Goal: Task Accomplishment & Management: Use online tool/utility

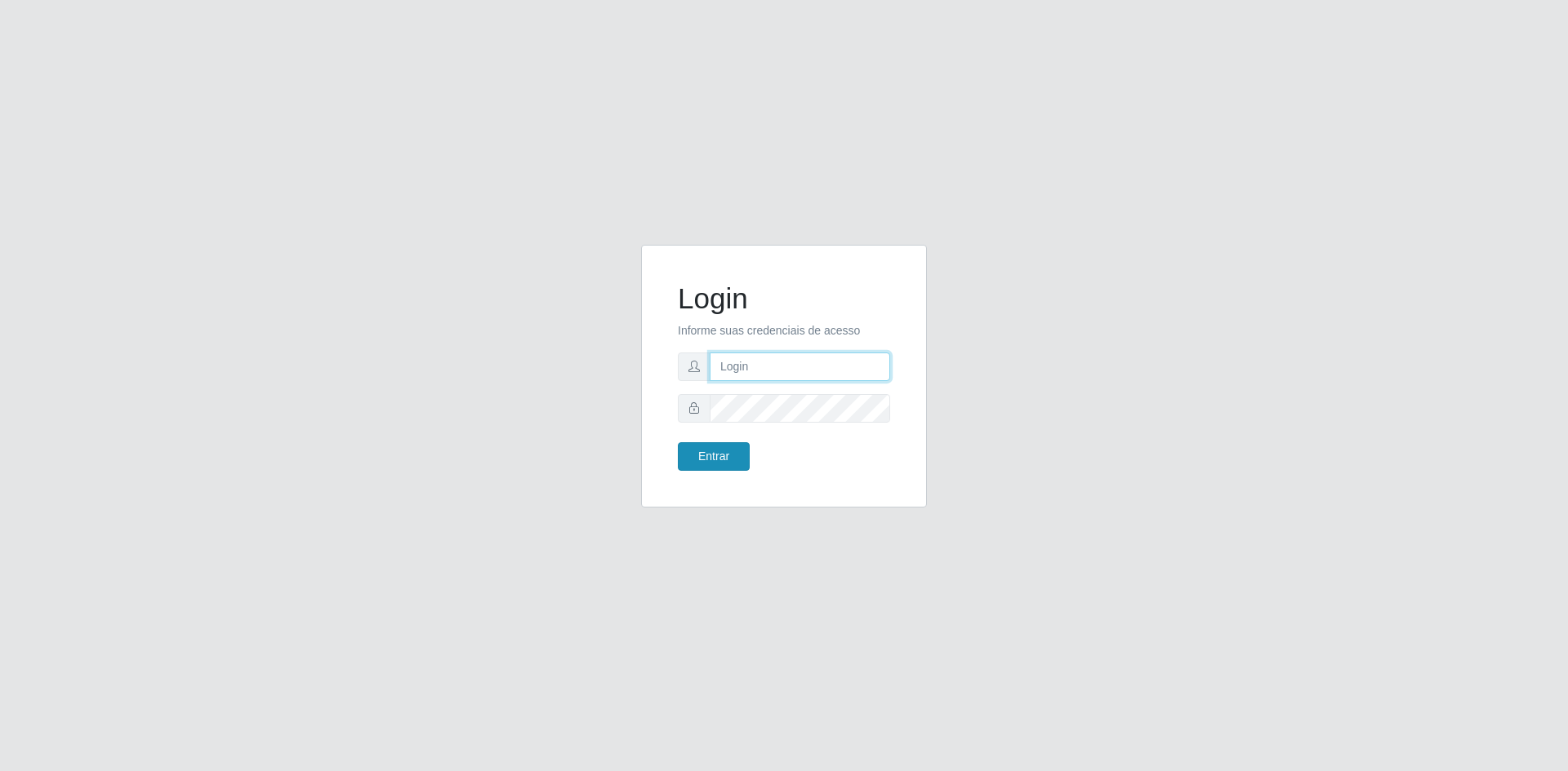
type input "[EMAIL_ADDRESS][DOMAIN_NAME]"
click at [712, 463] on button "Entrar" at bounding box center [714, 457] width 72 height 29
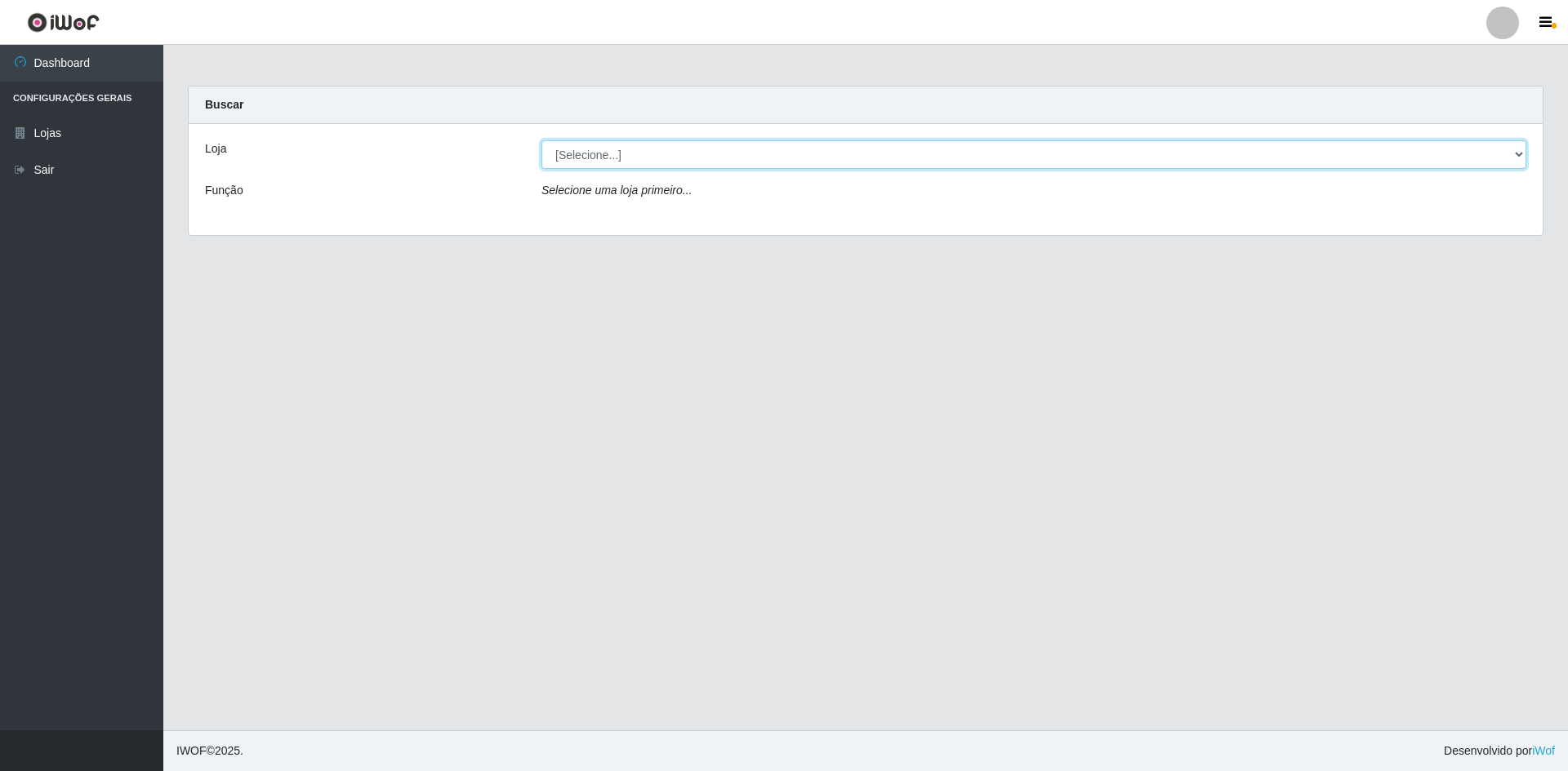
click at [648, 151] on select "[Selecione...] Hiper Queiroz - [GEOGRAPHIC_DATA] [GEOGRAPHIC_DATA] [GEOGRAPHIC_…" at bounding box center [1033, 154] width 985 height 29
click at [541, 140] on select "[Selecione...] Hiper Queiroz - [GEOGRAPHIC_DATA] [GEOGRAPHIC_DATA] [GEOGRAPHIC_…" at bounding box center [1033, 154] width 985 height 29
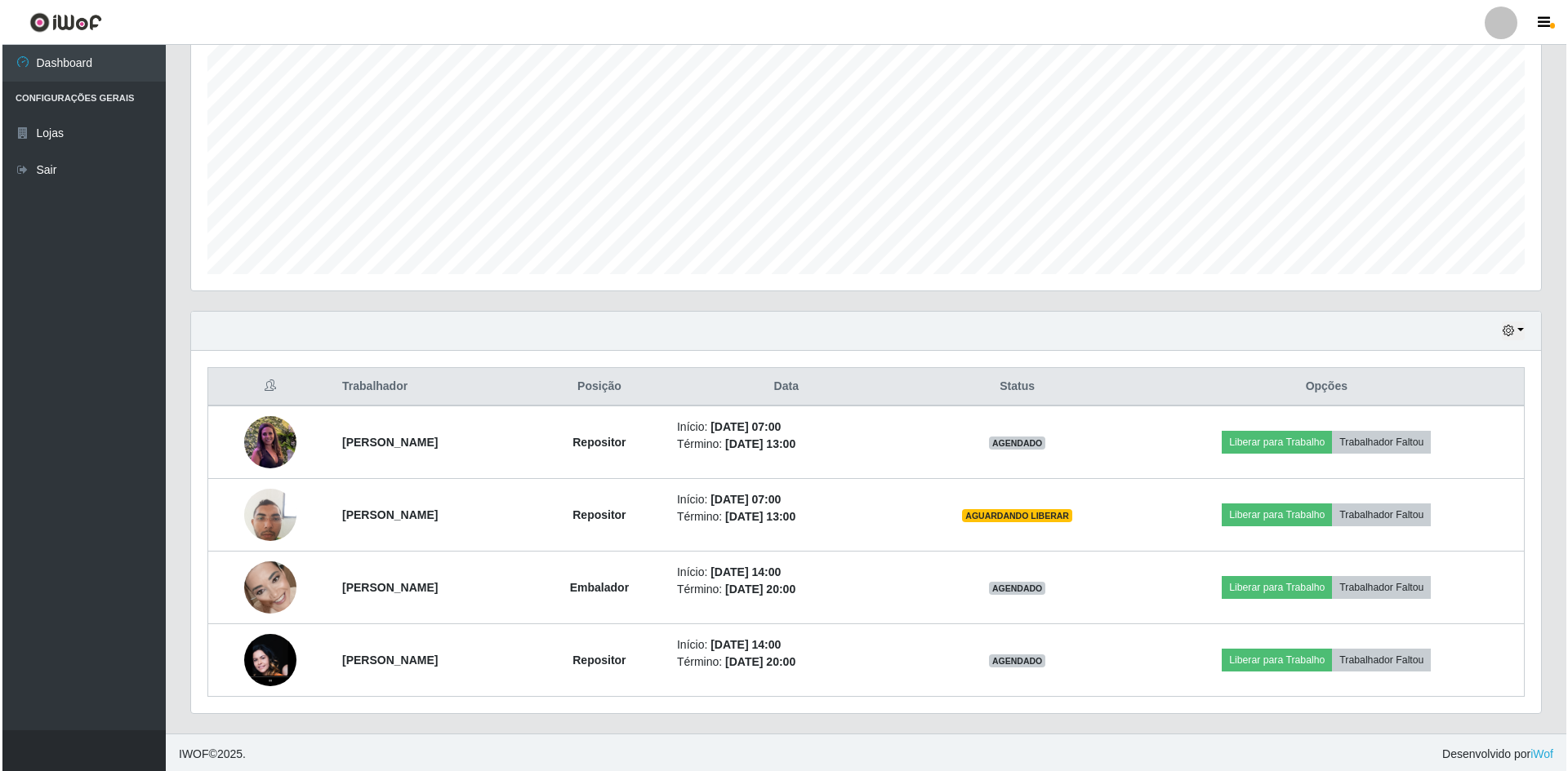
scroll to position [312, 0]
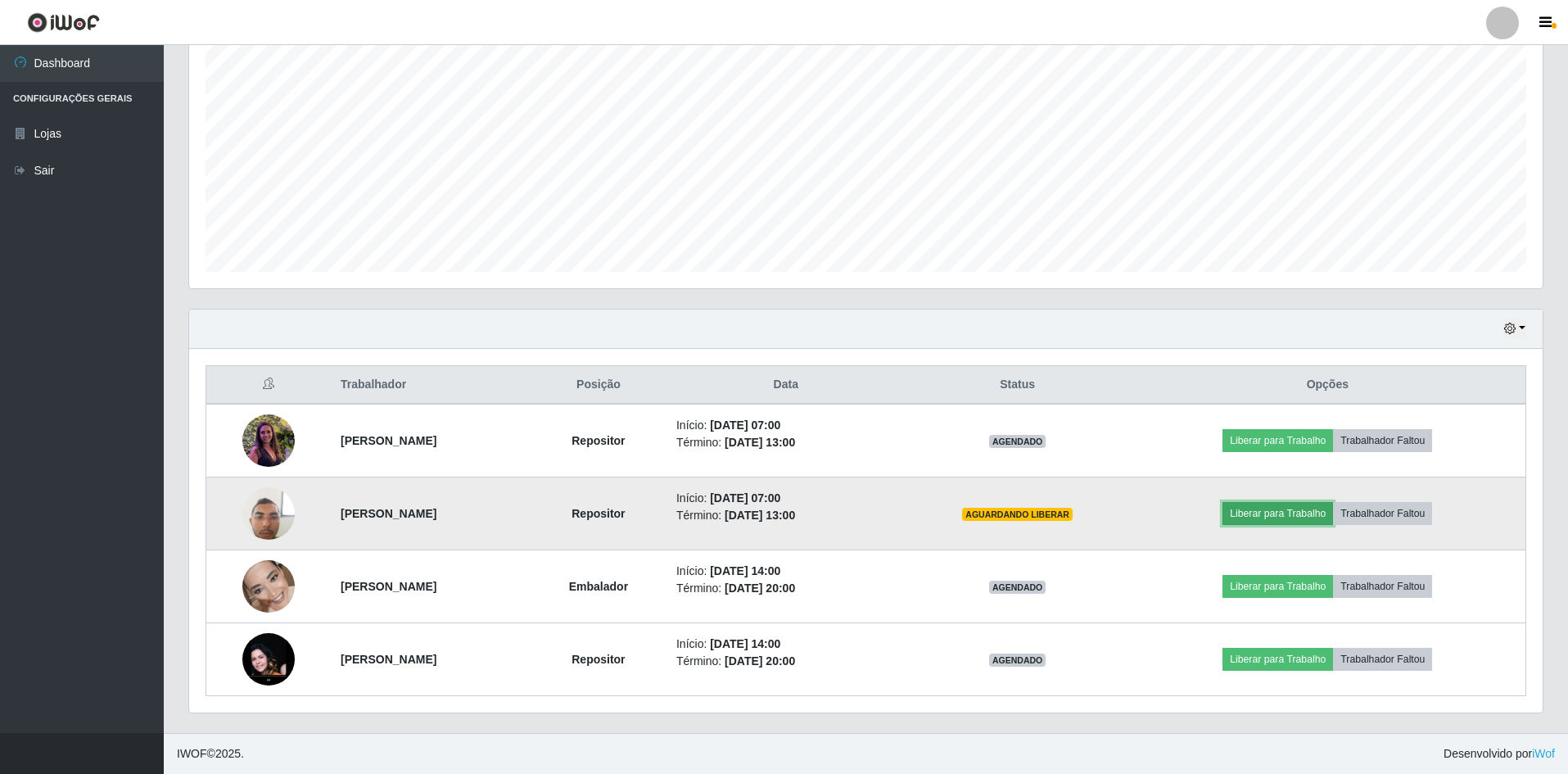
click at [1280, 513] on button "Liberar para Trabalho" at bounding box center [1278, 513] width 111 height 23
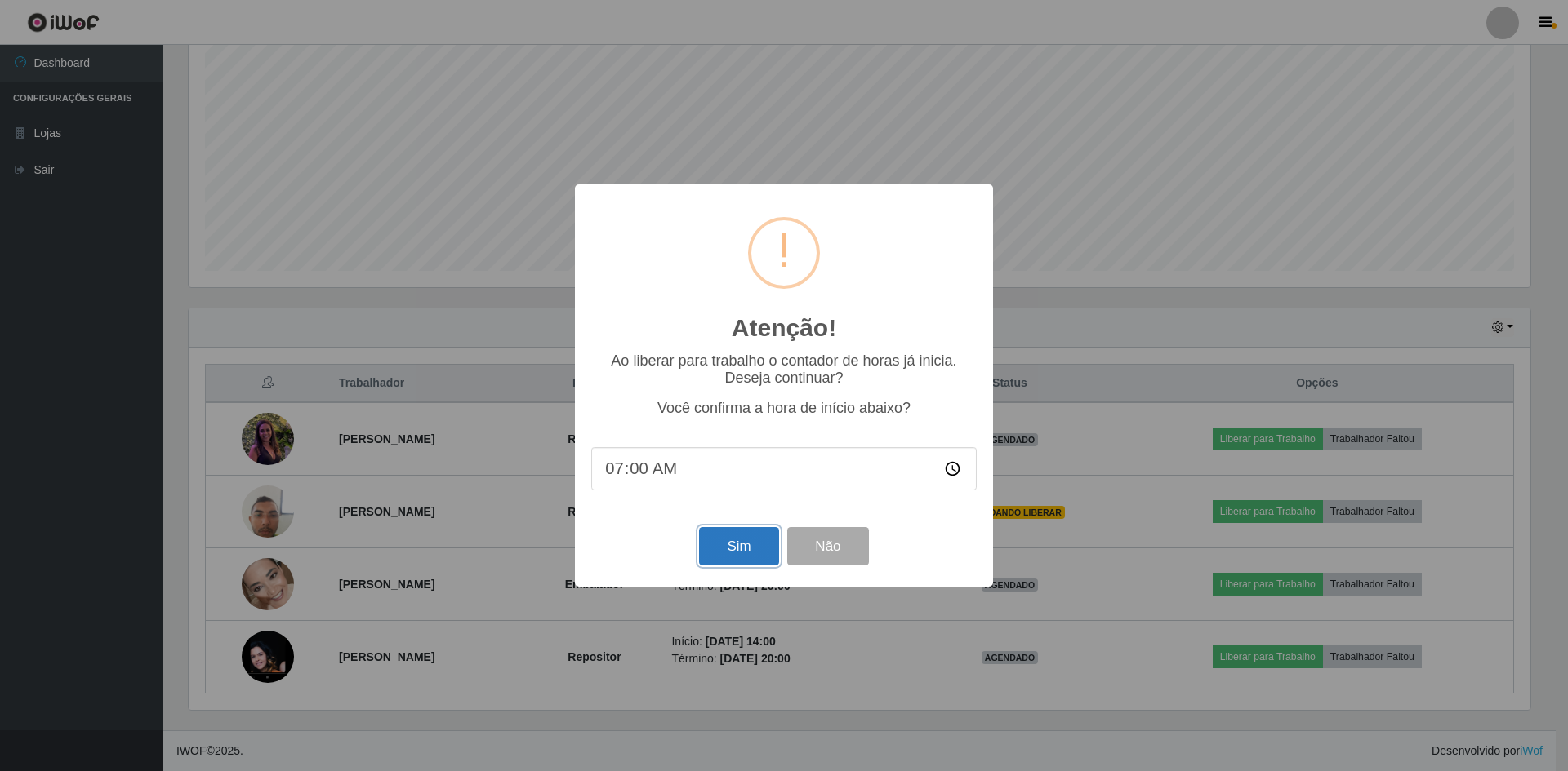
click at [743, 540] on button "Sim" at bounding box center [739, 546] width 79 height 38
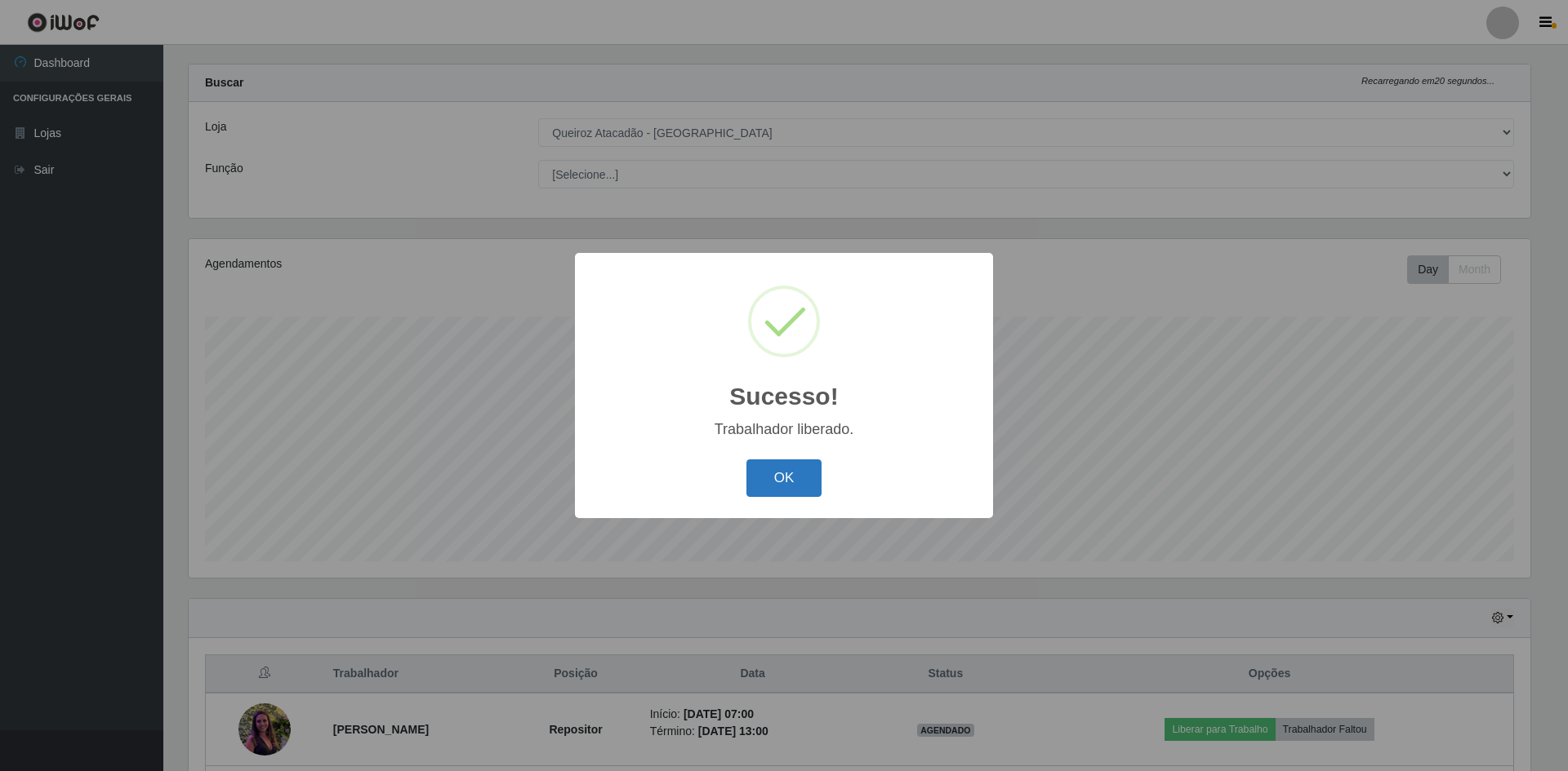
click at [753, 476] on button "OK" at bounding box center [784, 478] width 76 height 38
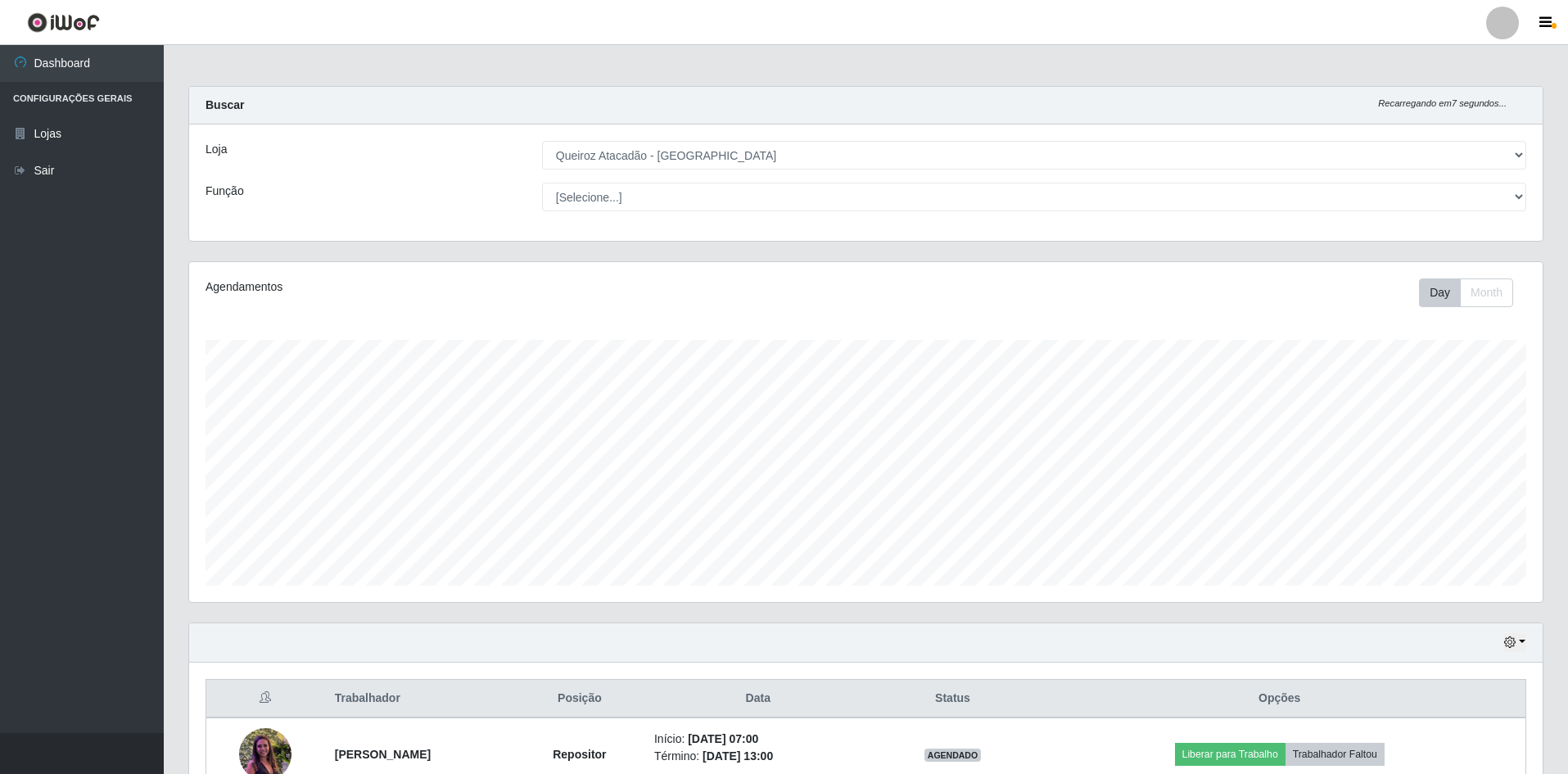
scroll to position [314, 0]
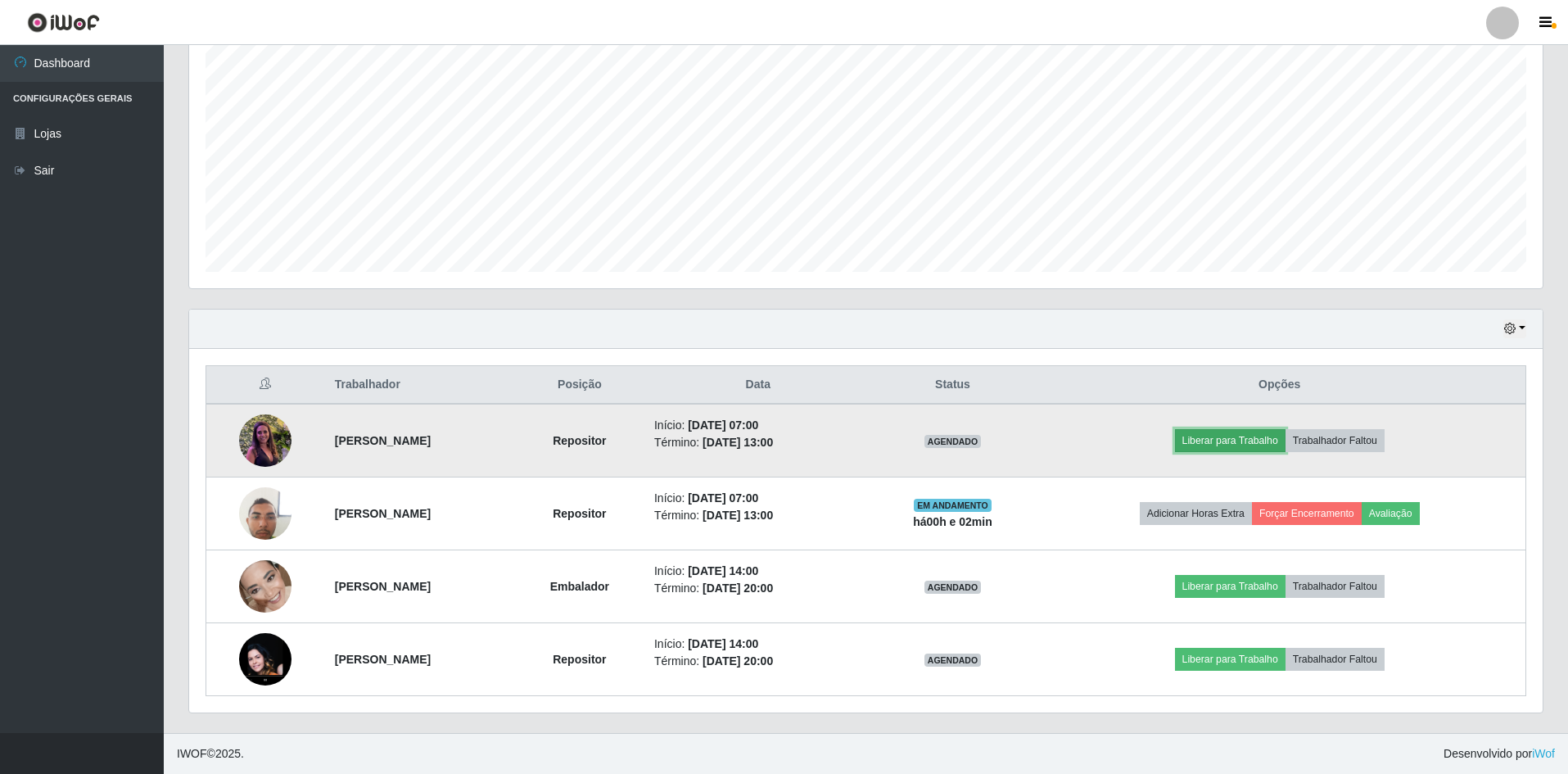
click at [1254, 442] on button "Liberar para Trabalho" at bounding box center [1230, 440] width 111 height 23
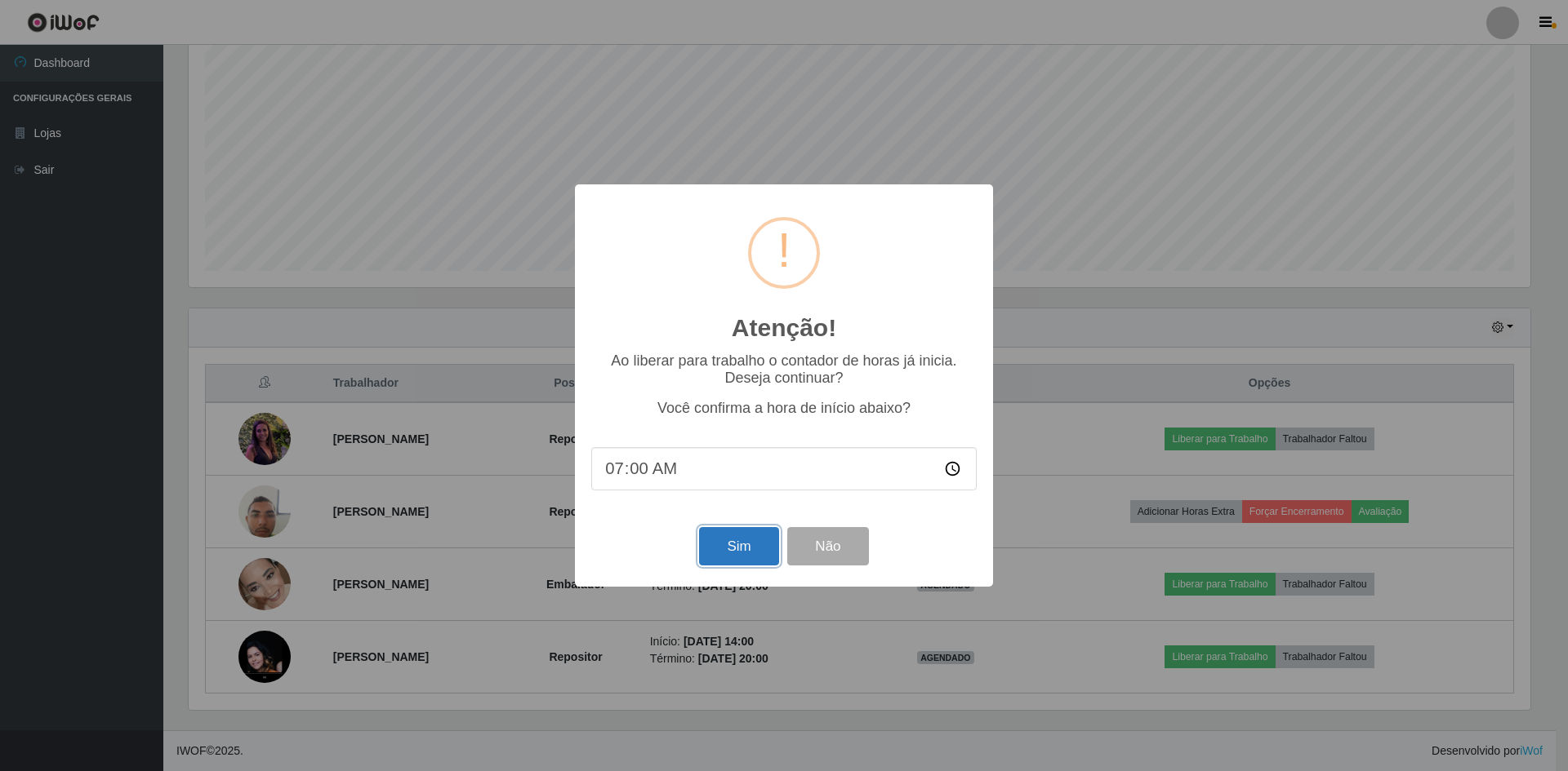
click at [726, 550] on button "Sim" at bounding box center [739, 546] width 79 height 38
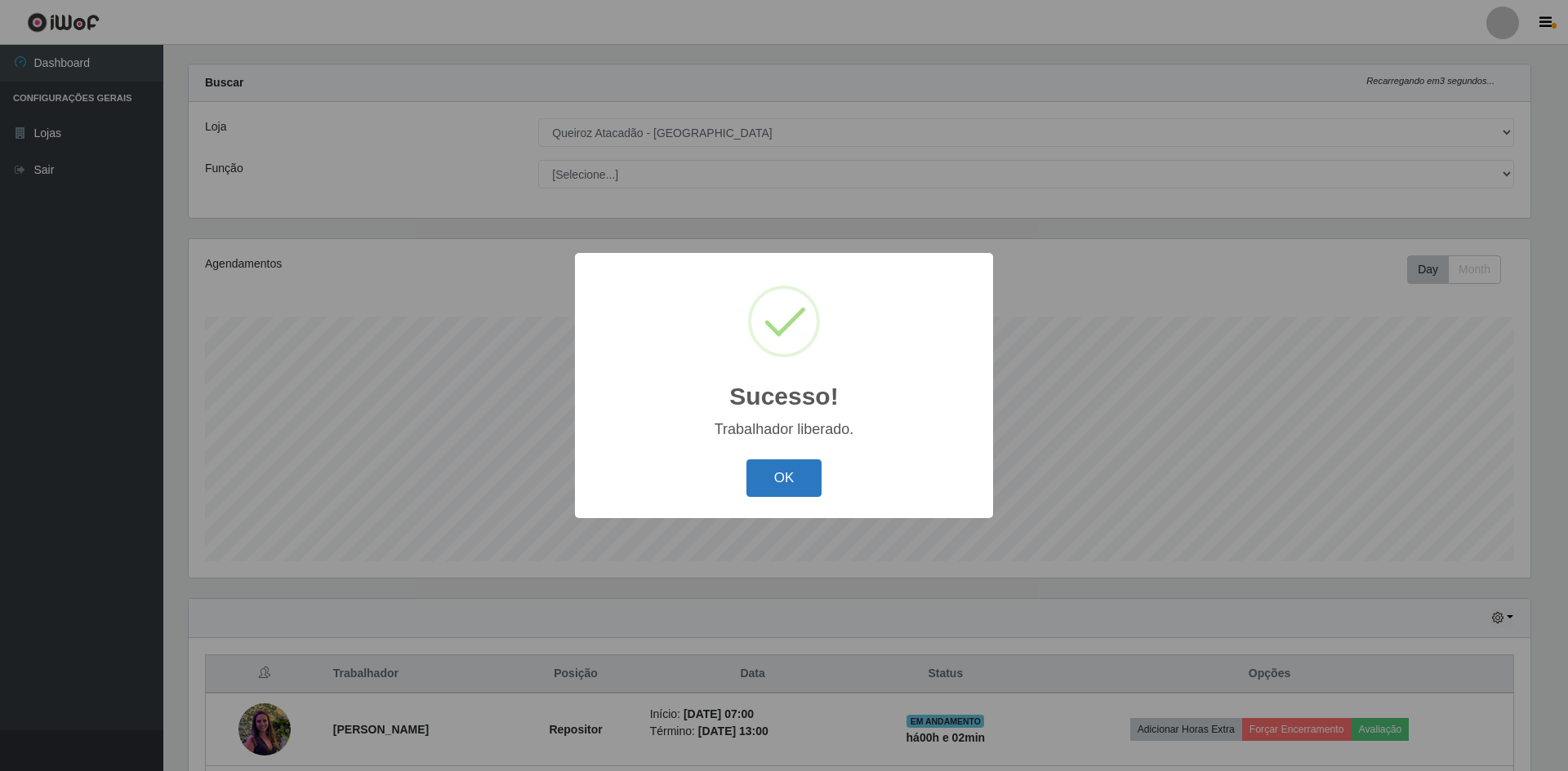
click at [783, 483] on button "OK" at bounding box center [784, 478] width 76 height 38
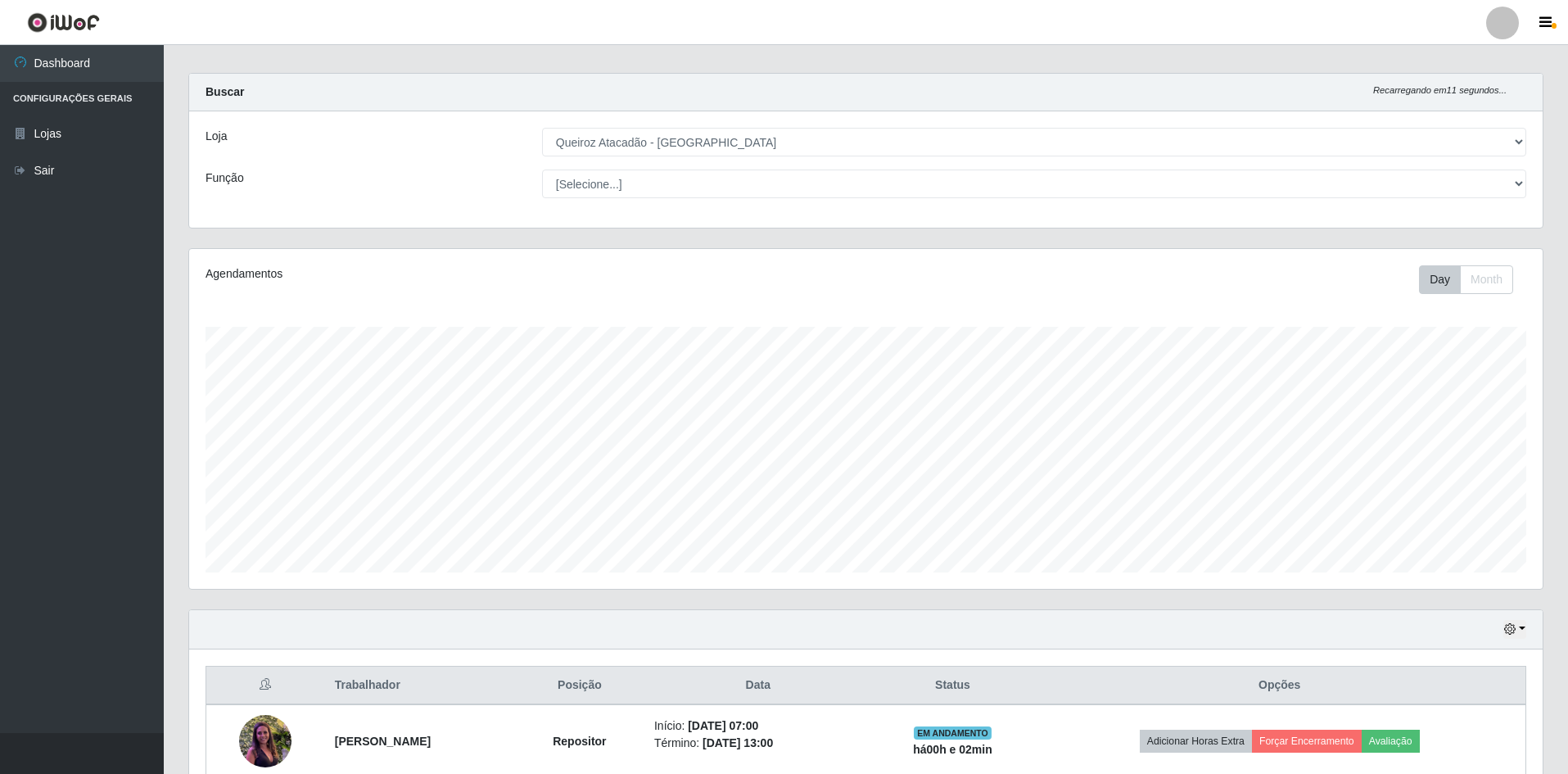
scroll to position [0, 0]
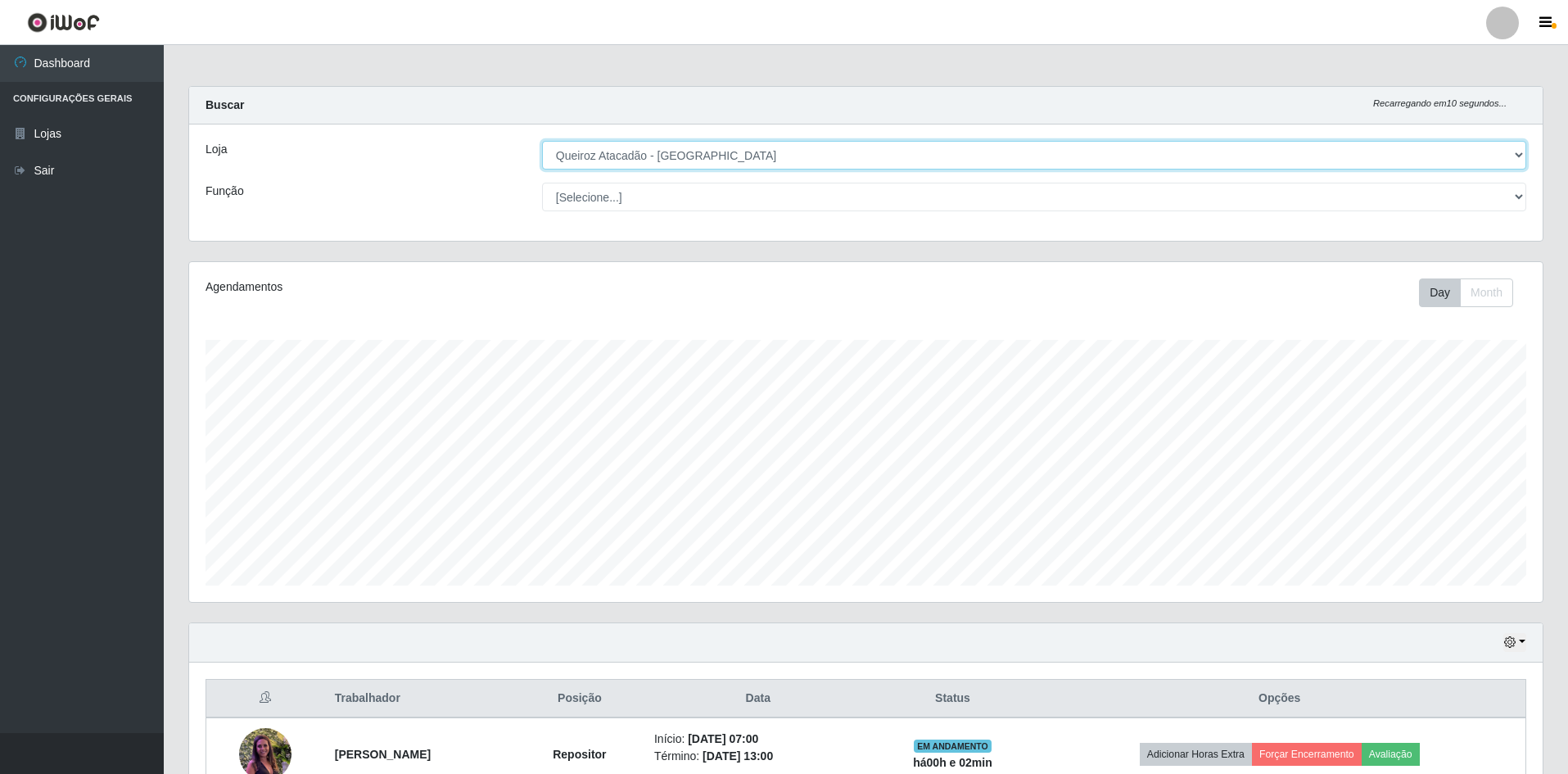
click at [694, 158] on select "[Selecione...] Hiper Queiroz - [GEOGRAPHIC_DATA] [GEOGRAPHIC_DATA] [GEOGRAPHIC_…" at bounding box center [1034, 155] width 985 height 29
click at [542, 140] on select "[Selecione...] Hiper Queiroz - [GEOGRAPHIC_DATA] [GEOGRAPHIC_DATA] [GEOGRAPHIC_…" at bounding box center [1034, 155] width 985 height 29
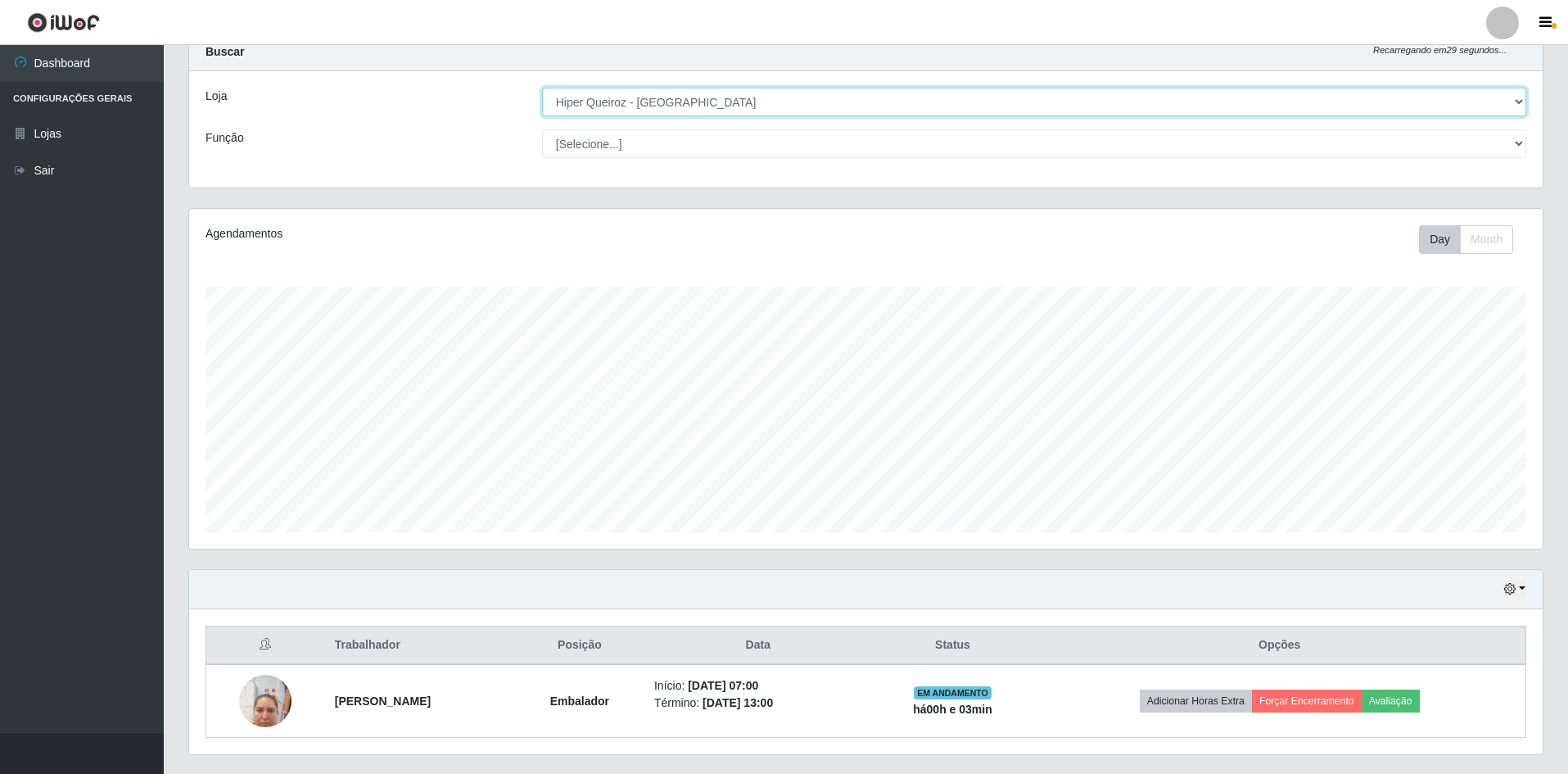
scroll to position [95, 0]
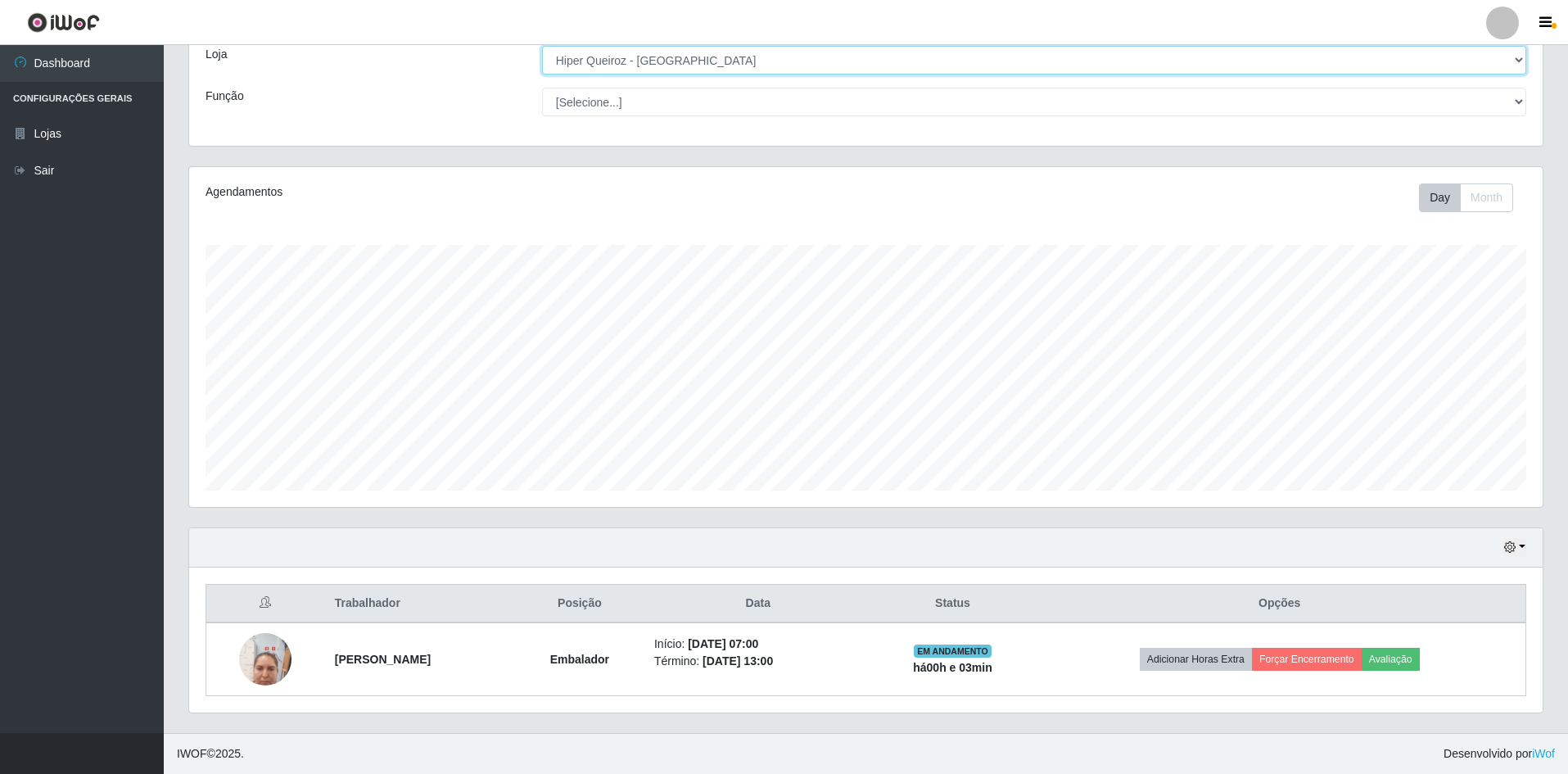
click at [746, 63] on select "[Selecione...] Hiper Queiroz - [GEOGRAPHIC_DATA] [GEOGRAPHIC_DATA] [GEOGRAPHIC_…" at bounding box center [1034, 61] width 985 height 29
select select "517"
click at [542, 74] on select "[Selecione...] Hiper Queiroz - [GEOGRAPHIC_DATA] [GEOGRAPHIC_DATA] [GEOGRAPHIC_…" at bounding box center [1034, 61] width 985 height 29
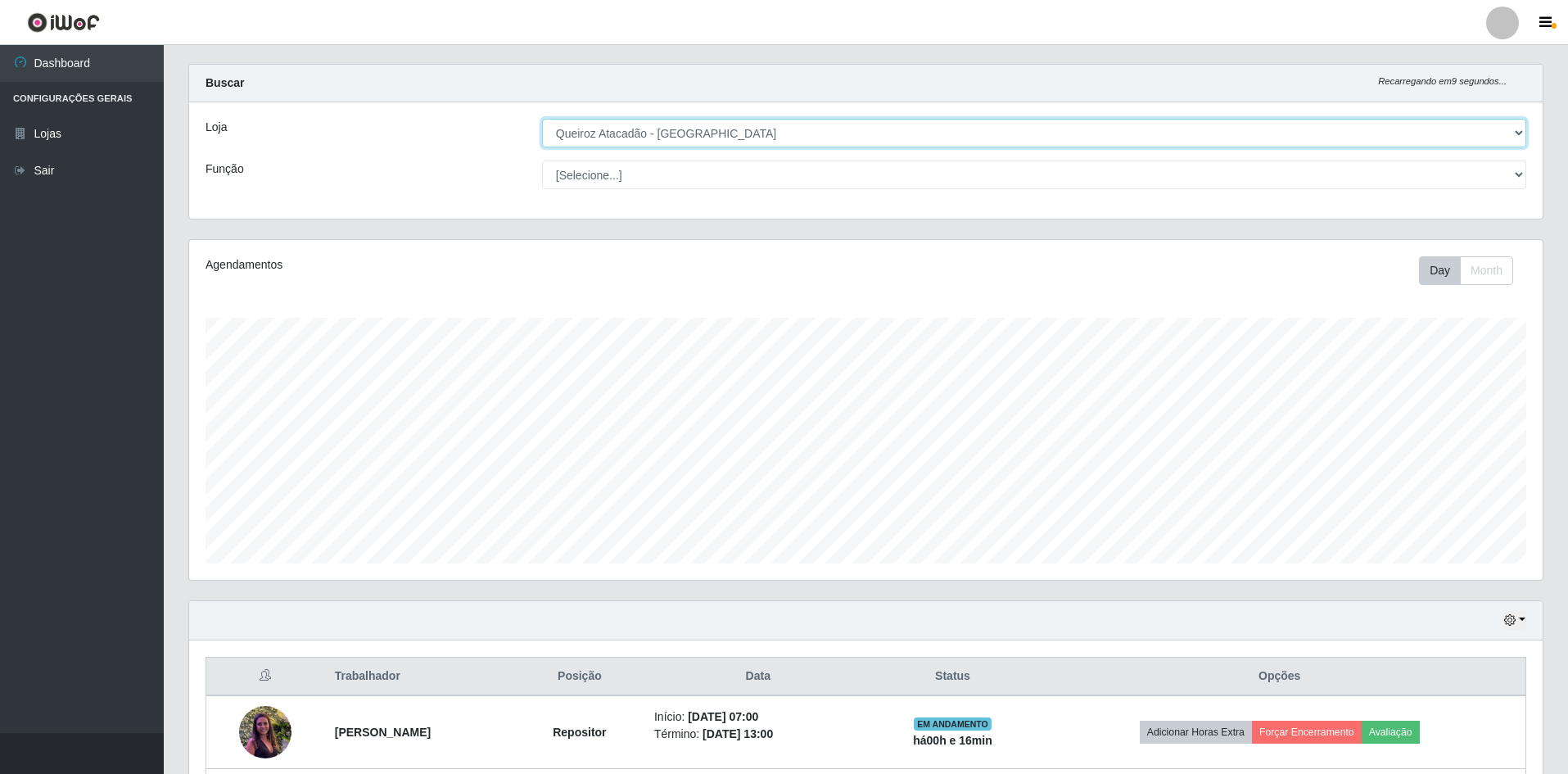
scroll to position [0, 0]
